Goal: Navigation & Orientation: Go to known website

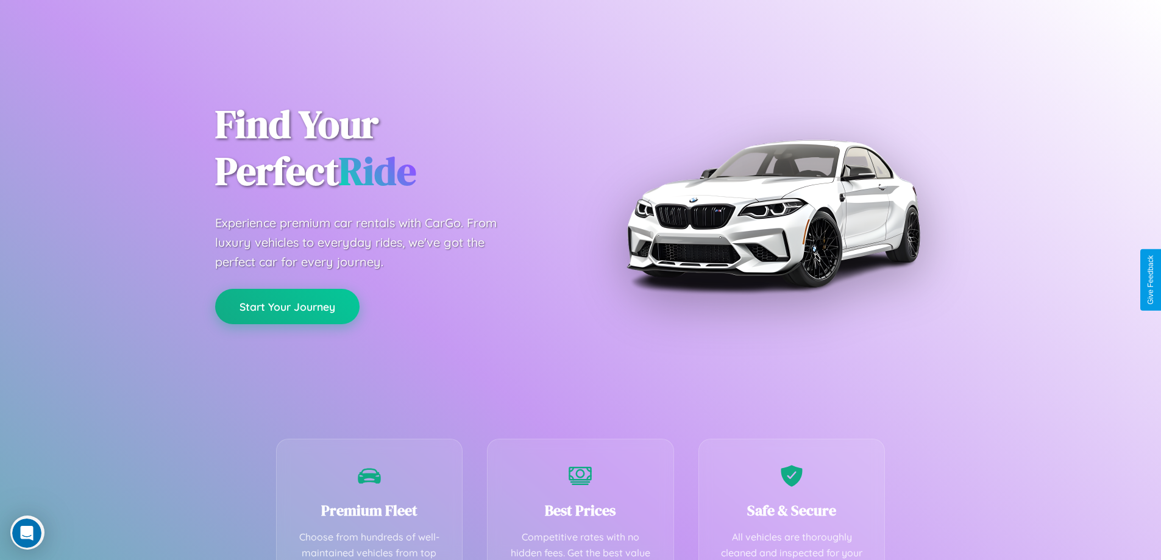
click at [287, 307] on button "Start Your Journey" at bounding box center [287, 306] width 144 height 35
click at [287, 306] on button "Start Your Journey" at bounding box center [287, 306] width 144 height 35
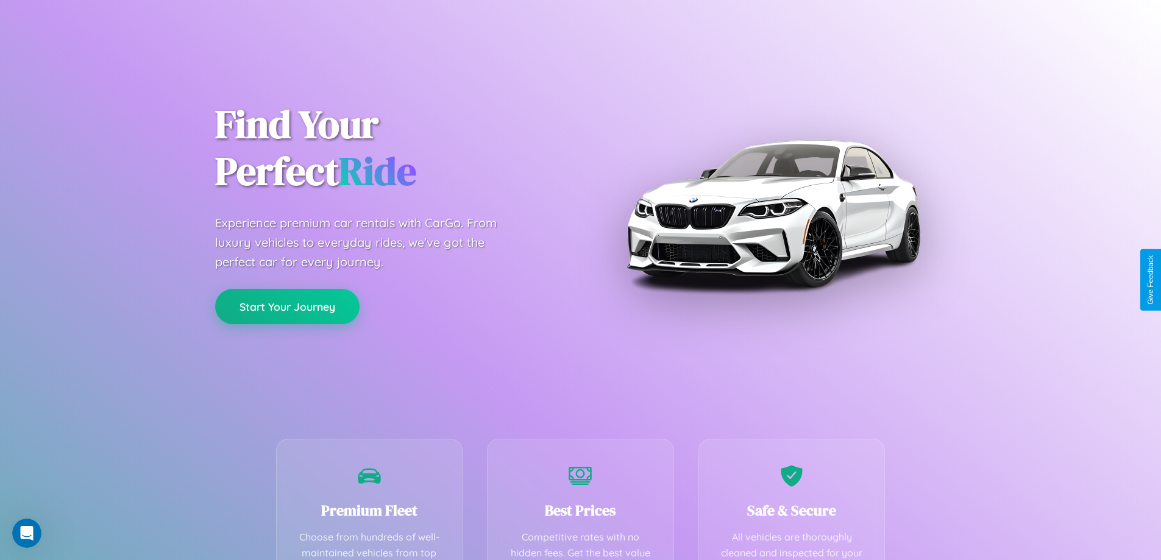
click at [287, 306] on button "Start Your Journey" at bounding box center [287, 306] width 144 height 35
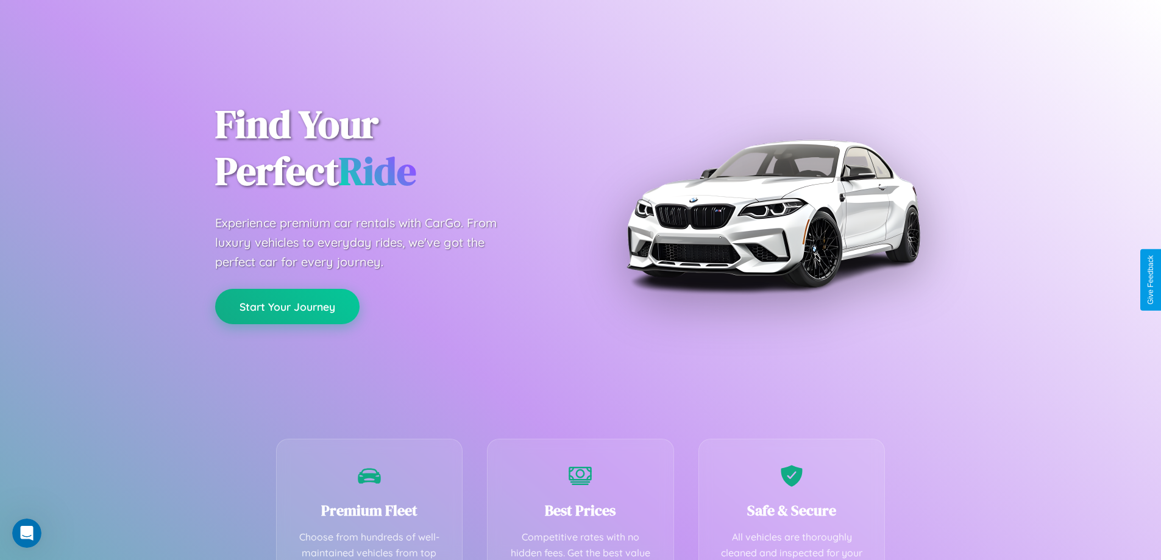
click at [287, 306] on button "Start Your Journey" at bounding box center [287, 306] width 144 height 35
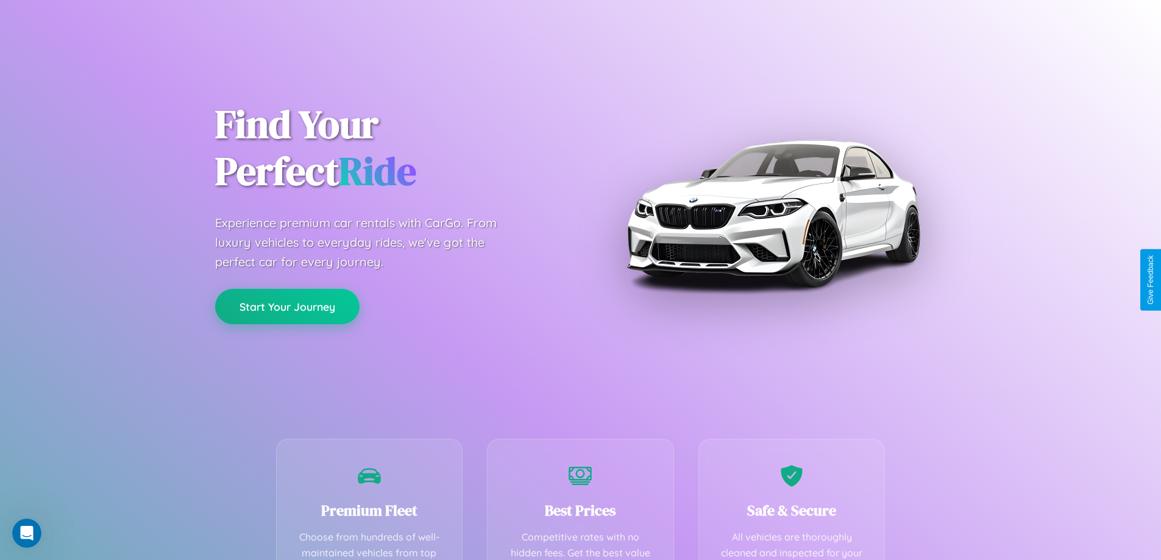
click at [287, 306] on button "Start Your Journey" at bounding box center [287, 306] width 144 height 35
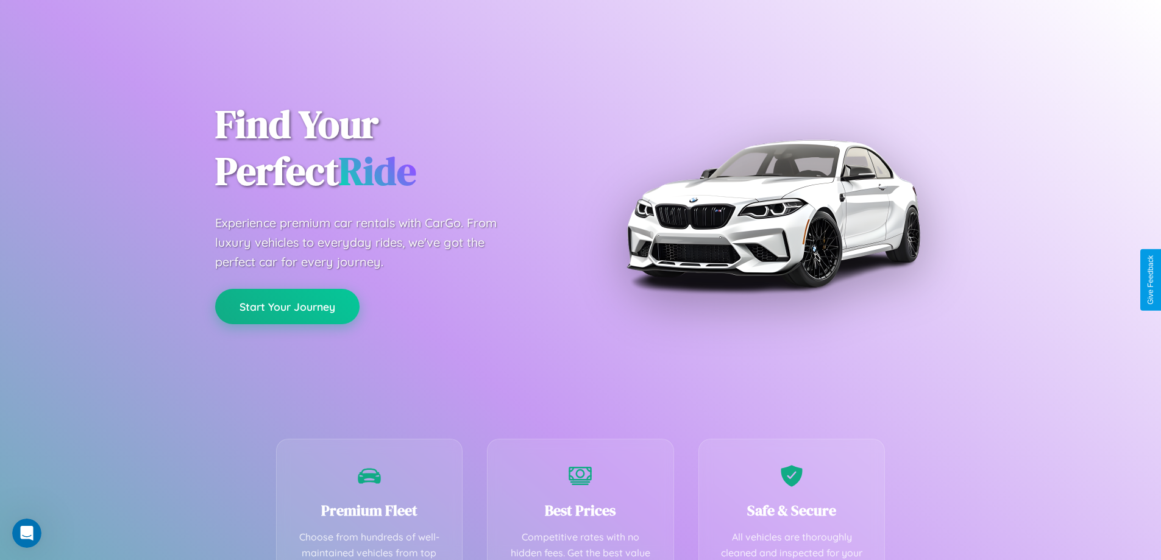
click at [287, 306] on button "Start Your Journey" at bounding box center [287, 306] width 144 height 35
